Goal: Task Accomplishment & Management: Manage account settings

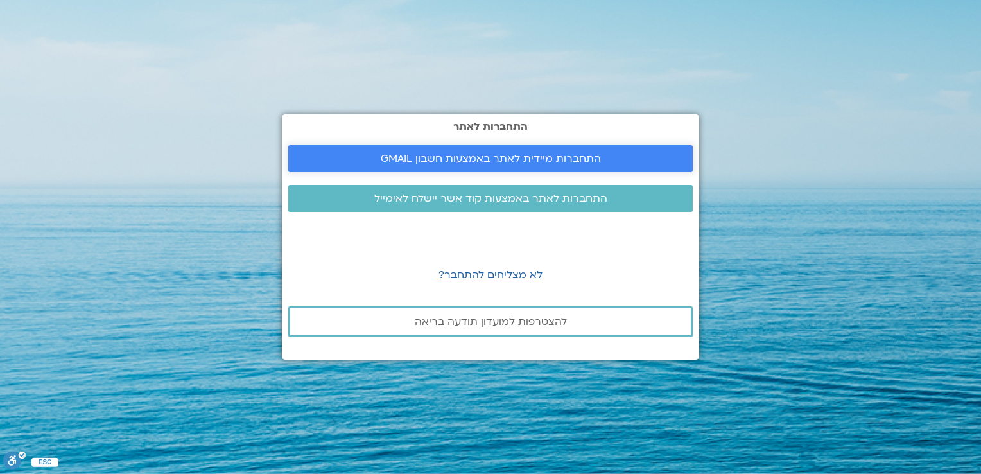
click at [482, 156] on span "התחברות מיידית לאתר באמצעות חשבון GMAIL" at bounding box center [491, 159] width 220 height 12
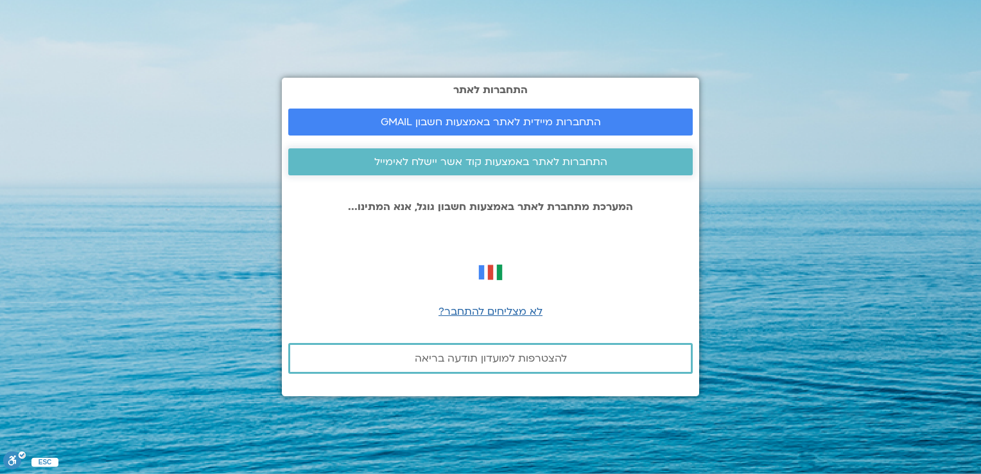
click at [503, 164] on span "התחברות לאתר באמצעות קוד אשר יישלח לאימייל" at bounding box center [490, 162] width 233 height 12
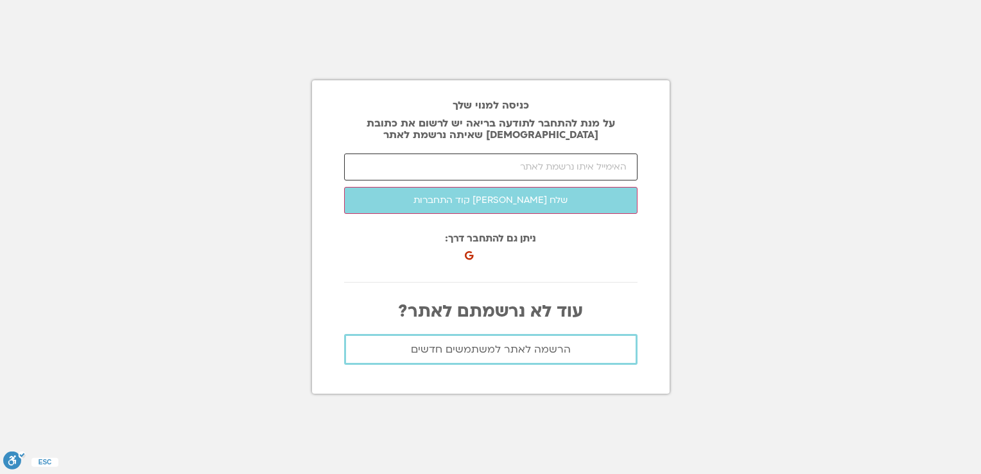
click at [518, 163] on input "email" at bounding box center [490, 166] width 293 height 27
type input "efratplatt8@gmail.com"
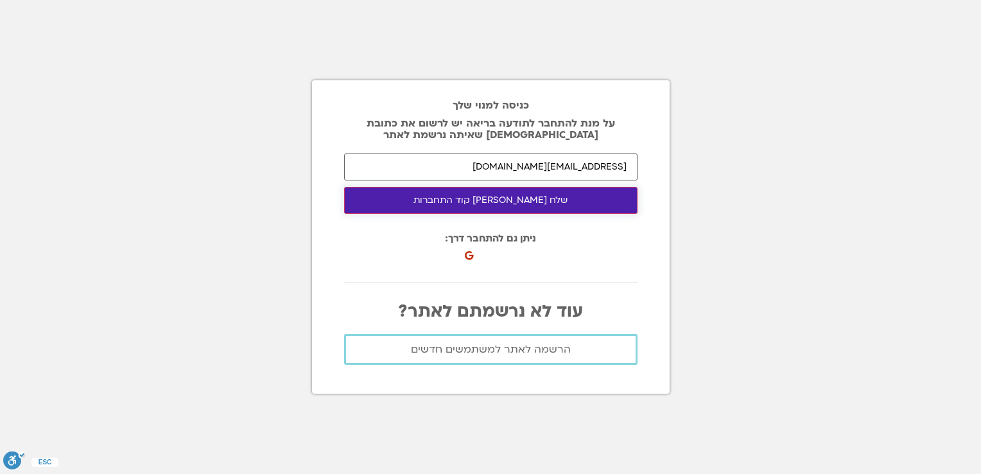
click at [493, 202] on button "שלח לי קוד התחברות" at bounding box center [490, 200] width 293 height 27
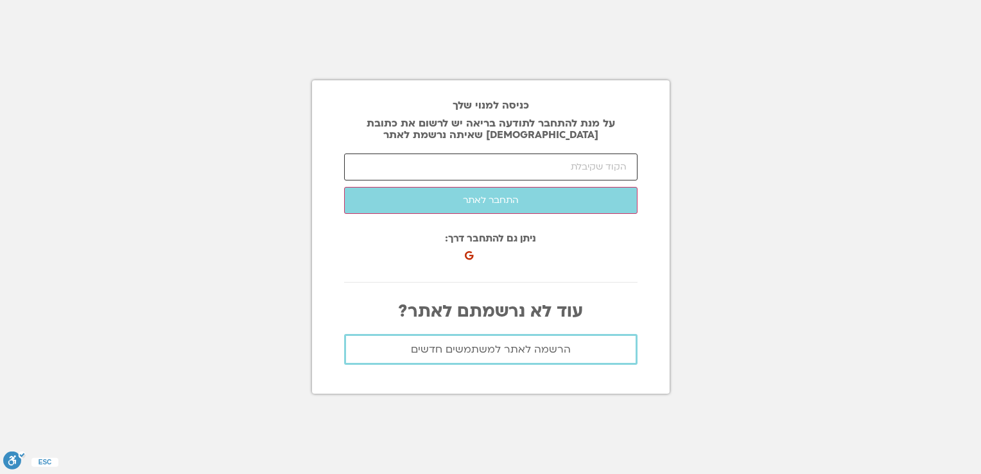
click at [477, 166] on input "number" at bounding box center [490, 166] width 293 height 27
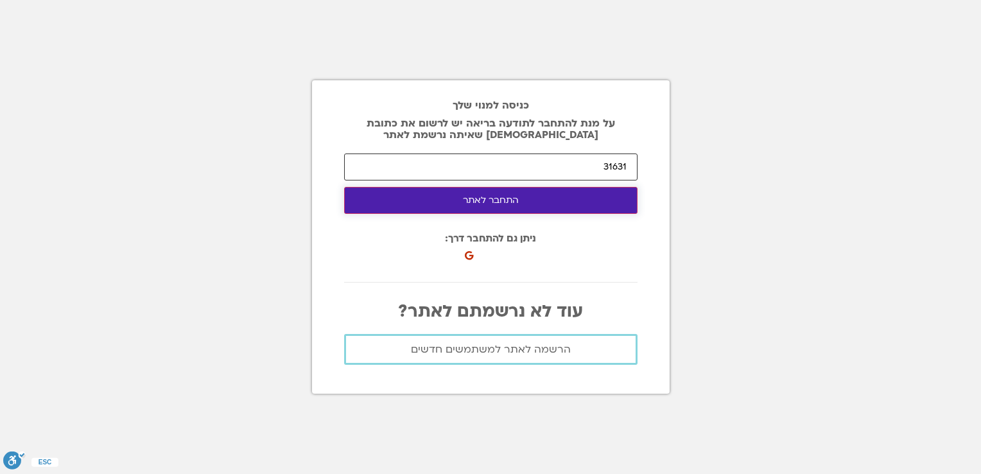
type input "31631"
click at [478, 200] on button "התחבר לאתר" at bounding box center [490, 200] width 293 height 27
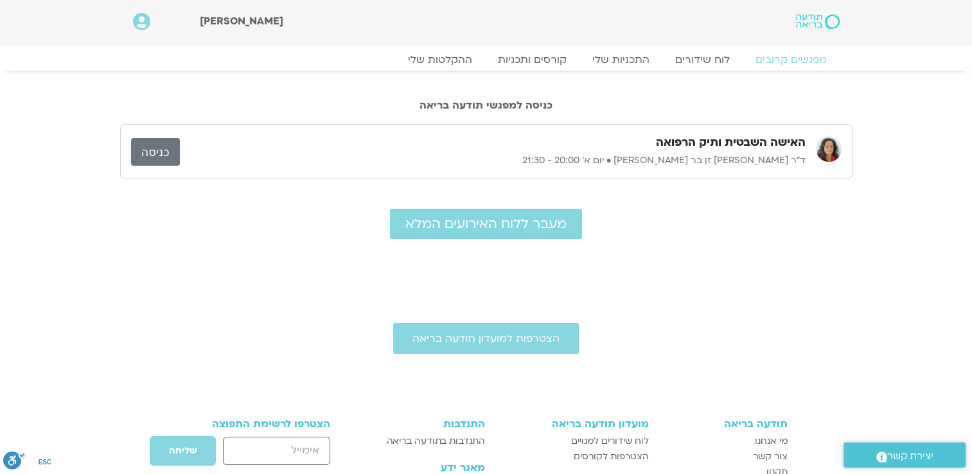
click at [153, 148] on link "כניסה" at bounding box center [155, 152] width 49 height 28
